Goal: Complete application form

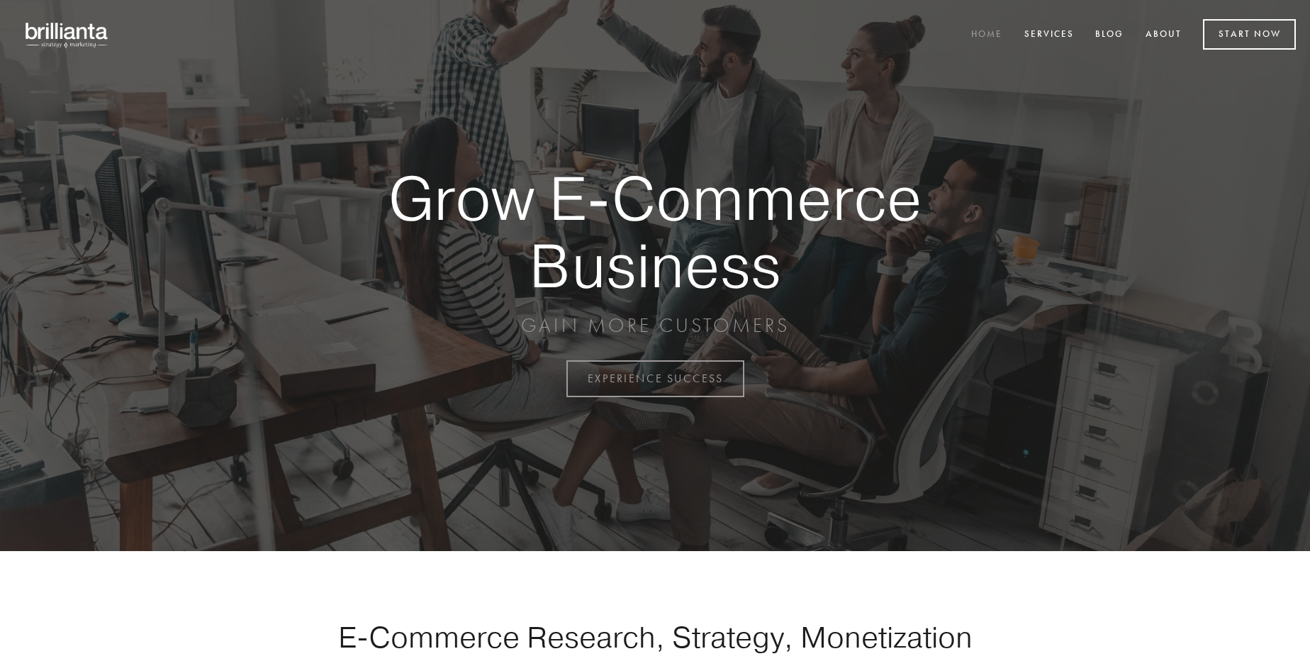
scroll to position [3717, 0]
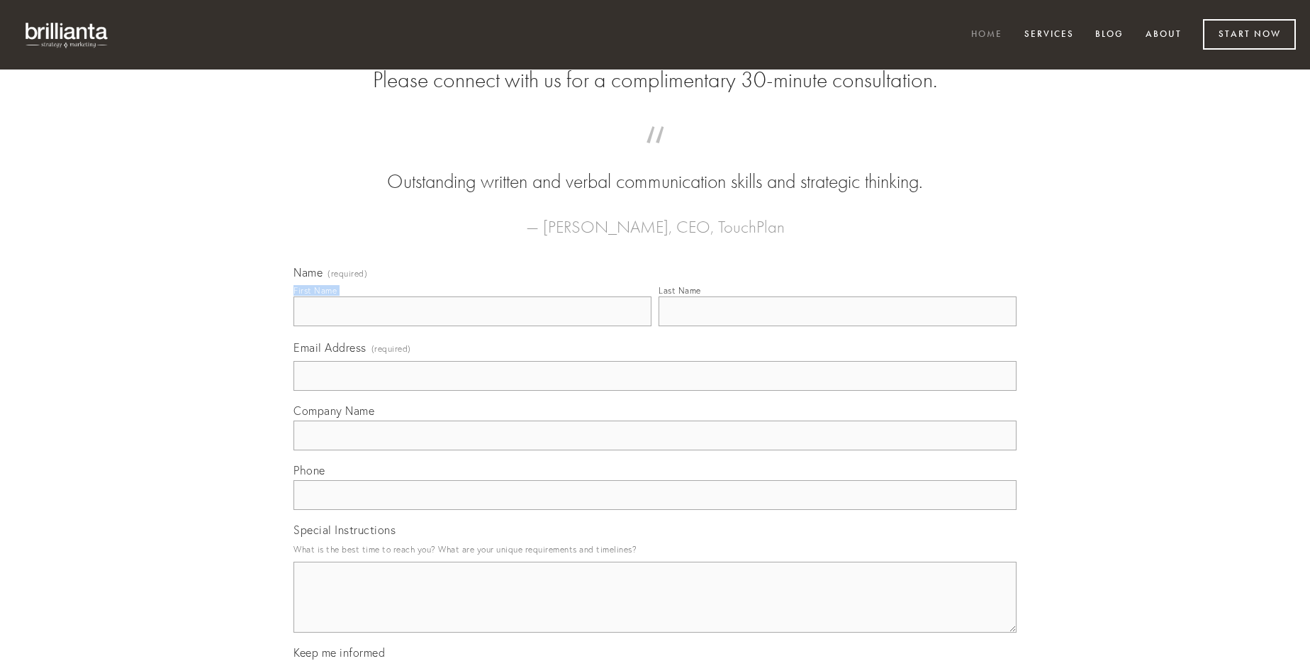
type input "[PERSON_NAME]"
click at [837, 326] on input "Last Name" at bounding box center [838, 311] width 358 height 30
type input "[PERSON_NAME]"
click at [655, 391] on input "Email Address (required)" at bounding box center [655, 376] width 723 height 30
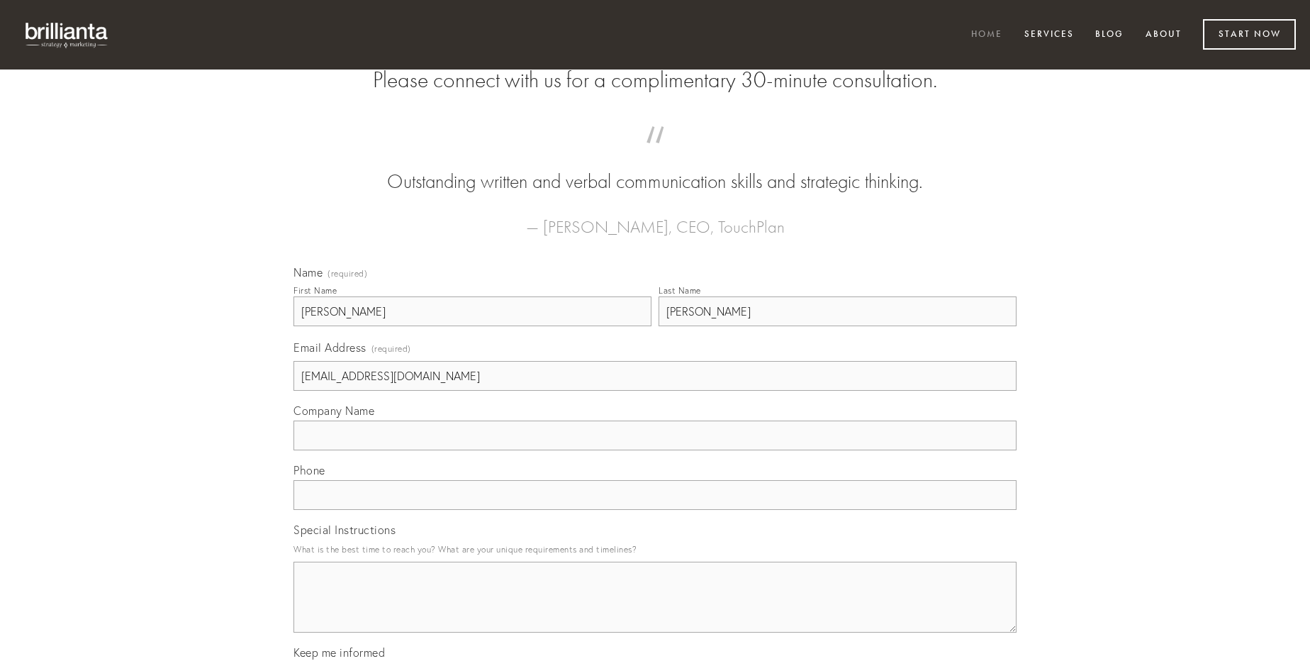
type input "[EMAIL_ADDRESS][DOMAIN_NAME]"
click at [655, 450] on input "Company Name" at bounding box center [655, 435] width 723 height 30
type input "expedita"
click at [655, 510] on input "text" at bounding box center [655, 495] width 723 height 30
click at [655, 610] on textarea "Special Instructions" at bounding box center [655, 597] width 723 height 71
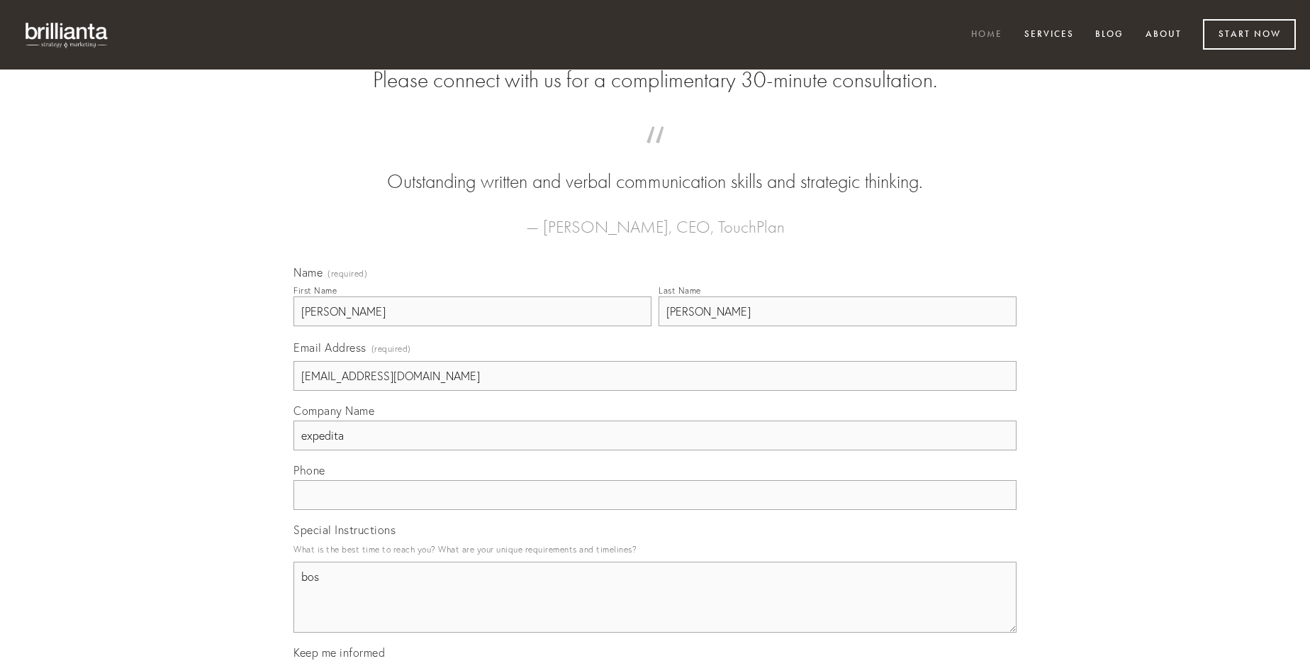
type textarea "bos"
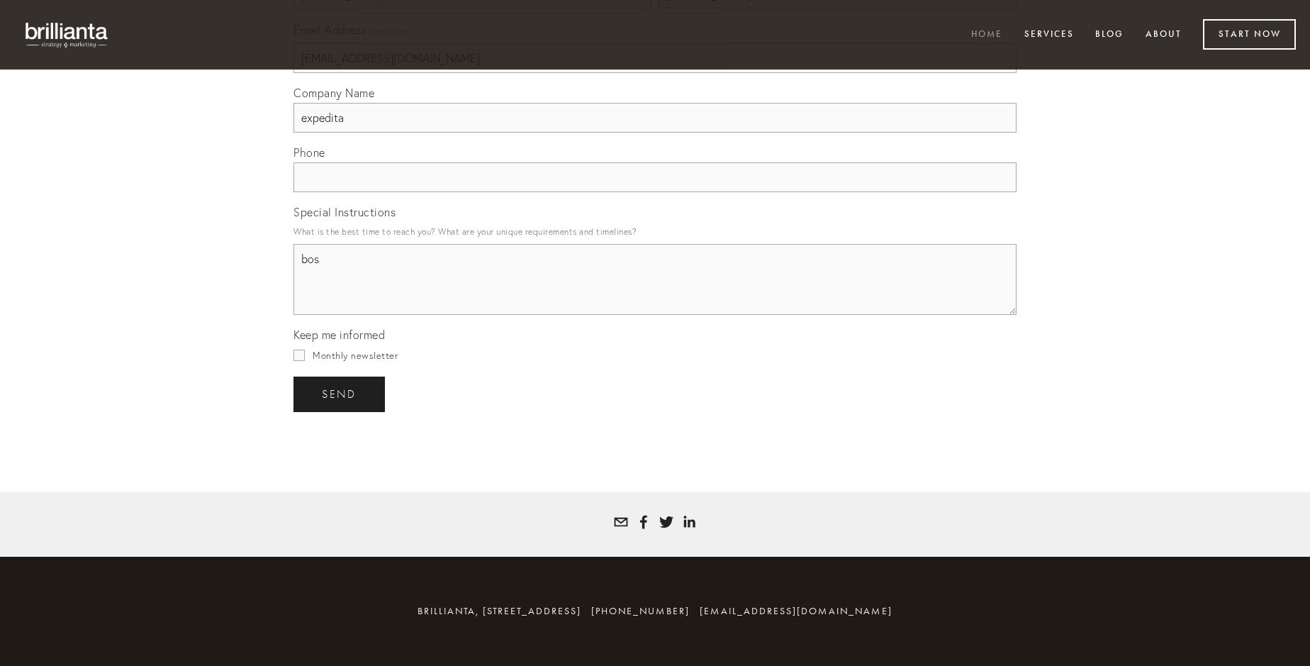
click at [340, 394] on span "send" at bounding box center [339, 394] width 35 height 13
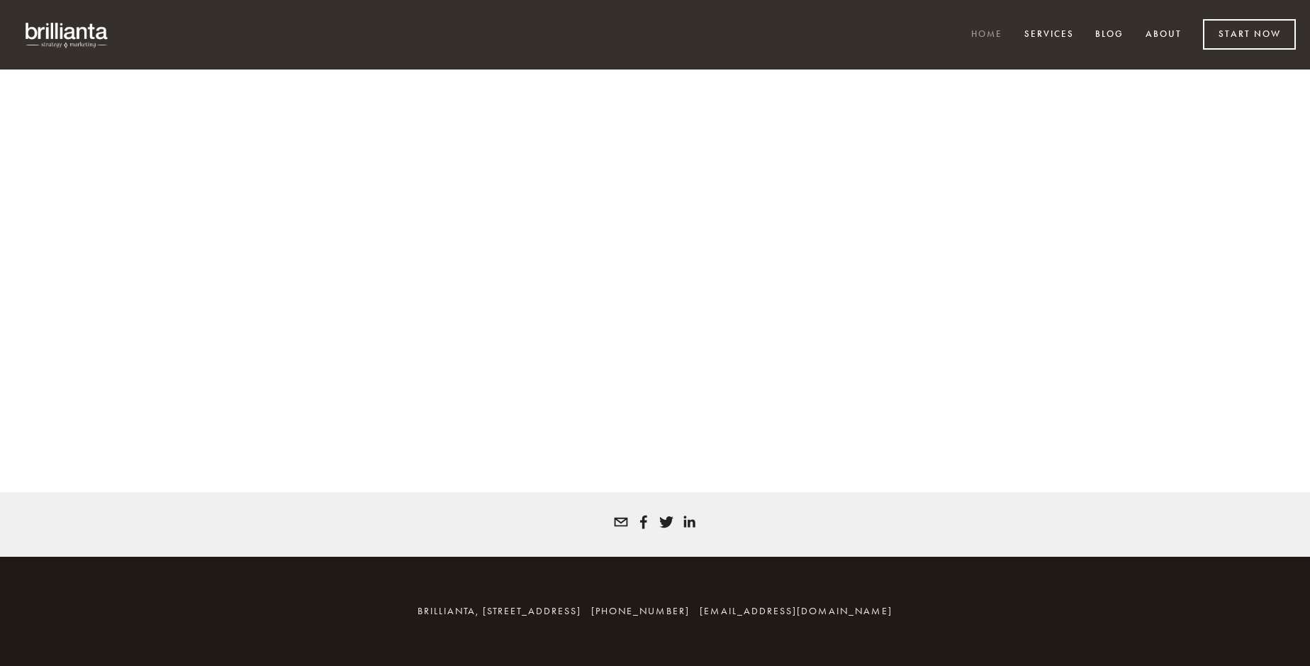
scroll to position [3698, 0]
